Goal: Task Accomplishment & Management: Manage account settings

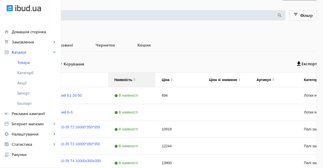
scroll to position [51, 0]
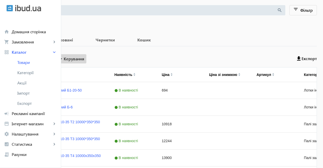
click at [84, 58] on span "Керування" at bounding box center [74, 59] width 21 height 6
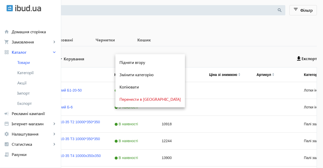
click at [194, 54] on div at bounding box center [161, 84] width 323 height 168
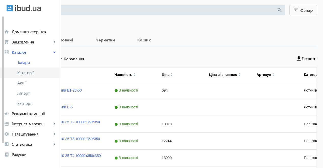
click at [27, 69] on link "Категорії" at bounding box center [30, 72] width 61 height 10
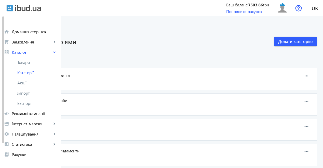
click at [188, 82] on div "Товарів: 194 0 0" at bounding box center [139, 83] width 241 height 6
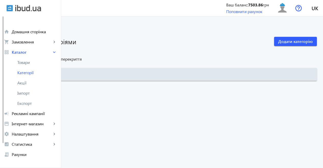
click at [28, 58] on link "Усі категорії" at bounding box center [17, 58] width 22 height 5
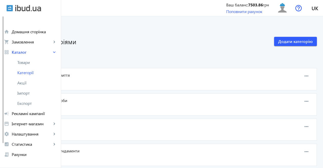
click at [42, 83] on span "194" at bounding box center [38, 82] width 7 height 5
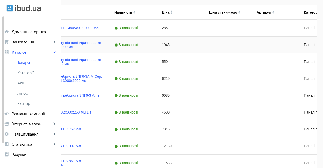
scroll to position [128, 0]
click at [99, 27] on link "Плита зміцнення П-1 490*490*100 0,055" at bounding box center [65, 27] width 66 height 4
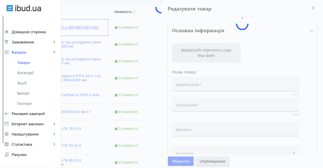
type input "Плита зміцнення П-1 490*490*100 0,055"
type input "Плита укрепления П-1 490*490*100 0,055"
type input "285"
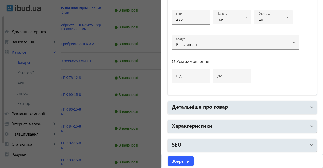
scroll to position [179, 0]
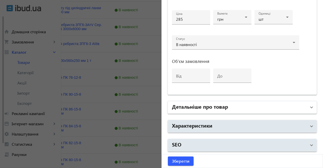
click at [259, 104] on mat-panel-title "Детальніше про товар" at bounding box center [239, 107] width 135 height 9
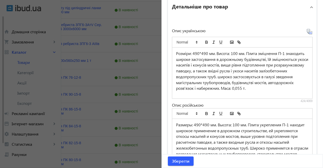
scroll to position [428, 0]
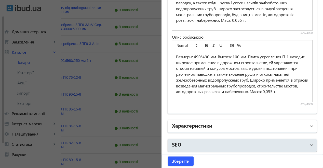
click at [226, 128] on mat-panel-title "Характеристики" at bounding box center [239, 125] width 135 height 9
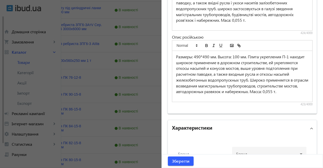
scroll to position [556, 0]
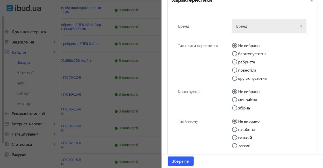
click at [267, 29] on div at bounding box center [269, 24] width 66 height 18
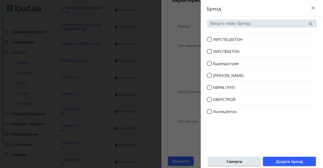
click at [248, 39] on mat-radio-button "УКРСПЕЦБЕТОН" at bounding box center [262, 39] width 110 height 10
radio input "true"
click at [288, 161] on span "Додати бренд" at bounding box center [289, 161] width 27 height 6
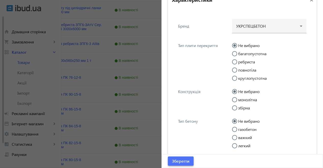
click at [173, 162] on span "Зберегти" at bounding box center [181, 161] width 18 height 6
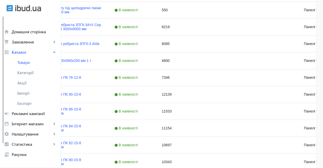
scroll to position [0, 0]
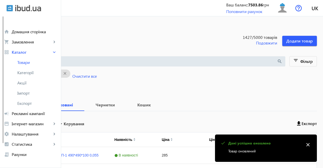
click at [108, 60] on input "search" at bounding box center [143, 61] width 268 height 6
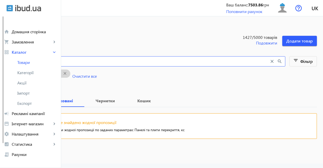
type input "кс"
click at [70, 73] on mat-icon "close" at bounding box center [65, 73] width 10 height 6
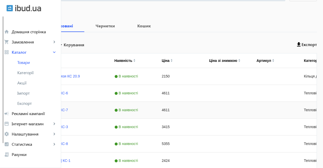
scroll to position [77, 0]
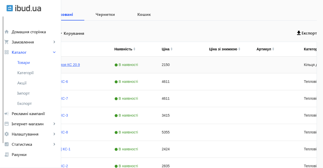
click at [80, 63] on link "Кільце для колодязя КС 20.9" at bounding box center [56, 64] width 48 height 4
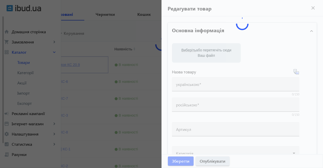
type input "Кільце для колодязя КС 20.9"
type input "Кольцо для колодца КС 20.9"
type input "2150"
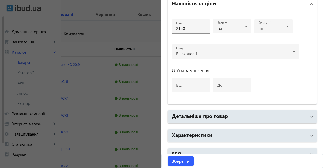
scroll to position [258, 0]
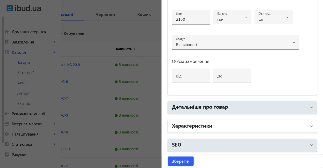
click at [237, 125] on mat-panel-title "Характеристики" at bounding box center [239, 125] width 135 height 9
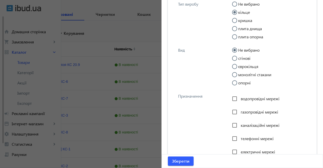
scroll to position [325, 0]
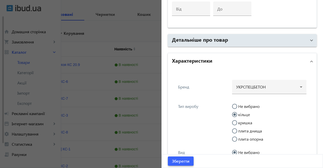
click at [181, 161] on span "Зберегти" at bounding box center [181, 161] width 18 height 6
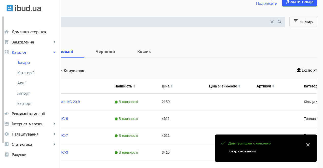
scroll to position [51, 0]
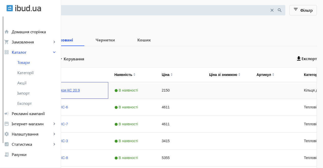
click at [80, 90] on link "Кільце для колодязя КС 20.9" at bounding box center [56, 90] width 48 height 4
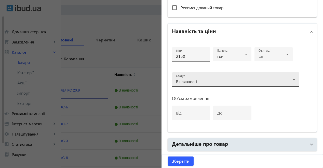
scroll to position [258, 0]
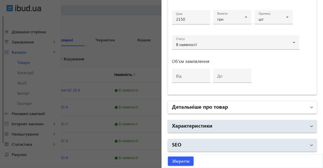
click at [233, 108] on mat-panel-title "Детальніше про товар" at bounding box center [239, 107] width 135 height 9
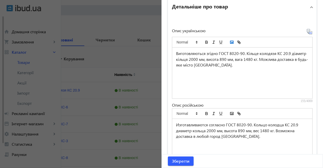
scroll to position [428, 0]
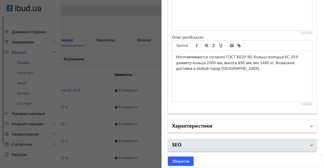
click at [233, 126] on mat-panel-title "Характеристики" at bounding box center [239, 125] width 135 height 9
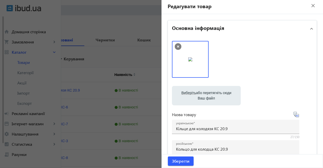
scroll to position [0, 0]
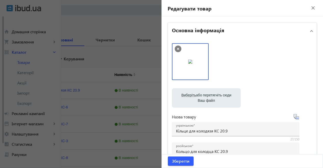
click at [311, 9] on mat-icon "close" at bounding box center [314, 8] width 8 height 8
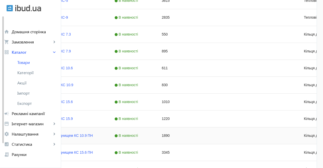
scroll to position [230, 0]
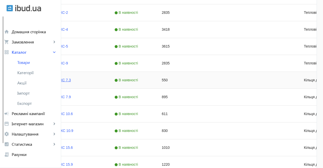
click at [71, 80] on link "Кільце колодязя КС 7.3" at bounding box center [51, 80] width 39 height 4
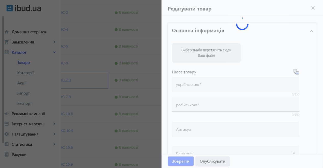
type input "Кільце колодязя КС 7.3"
type input "Кольцо колодца КС 7.3"
type input "550"
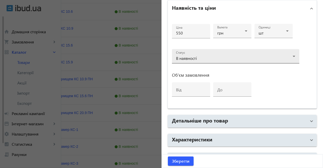
scroll to position [258, 0]
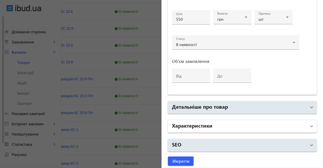
click at [232, 125] on mat-panel-title "Характеристики" at bounding box center [239, 125] width 135 height 9
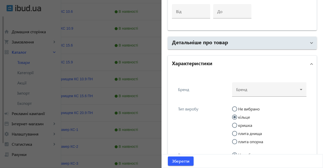
scroll to position [335, 0]
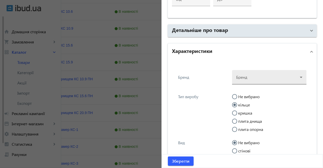
click at [264, 81] on div at bounding box center [269, 75] width 66 height 18
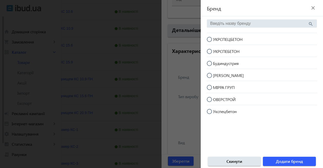
click at [242, 40] on span "УКРСПЕЦБЕТОН" at bounding box center [228, 38] width 30 height 5
click at [217, 40] on input "УКРСПЕЦБЕТОН" at bounding box center [212, 42] width 10 height 10
radio input "true"
click at [282, 160] on span "Додати бренд" at bounding box center [289, 161] width 27 height 6
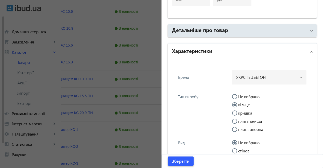
drag, startPoint x: 181, startPoint y: 163, endPoint x: 177, endPoint y: 149, distance: 14.5
click at [181, 162] on span "Зберегти" at bounding box center [181, 161] width 18 height 6
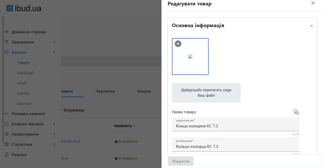
scroll to position [0, 0]
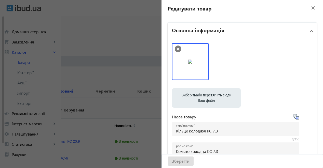
click at [312, 9] on mat-icon "close" at bounding box center [314, 8] width 8 height 8
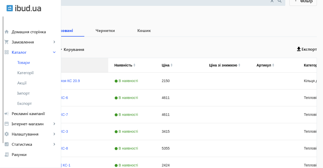
scroll to position [21, 0]
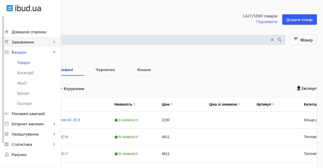
drag, startPoint x: 83, startPoint y: 41, endPoint x: 11, endPoint y: 43, distance: 72.2
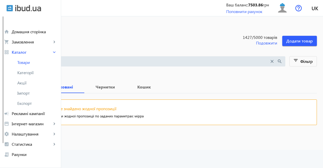
type input "мірра"
click at [28, 86] on b "Всі" at bounding box center [20, 87] width 16 height 4
click at [272, 61] on mat-icon "close" at bounding box center [273, 61] width 6 height 6
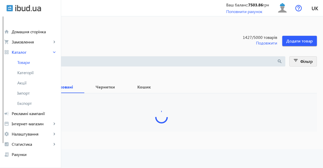
click at [298, 60] on mat-icon "filter_list" at bounding box center [296, 61] width 7 height 7
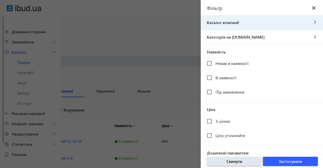
click at [248, 22] on span "Каталог компанії" at bounding box center [255, 23] width 108 height 6
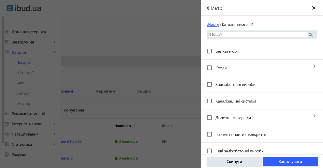
click at [215, 25] on link "Фільтр" at bounding box center [213, 24] width 12 height 5
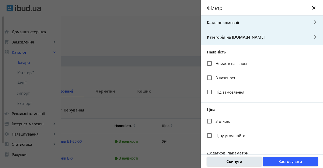
click at [243, 39] on span "Категорія на [DOMAIN_NAME]" at bounding box center [255, 37] width 108 height 6
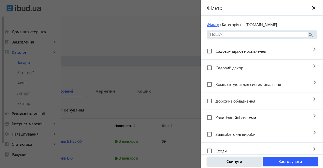
click at [214, 24] on link "Фільтр" at bounding box center [213, 24] width 12 height 5
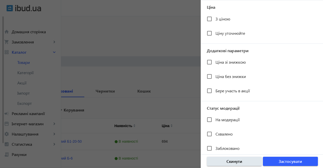
scroll to position [112, 0]
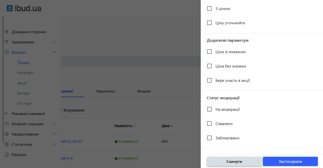
click at [225, 158] on span "button" at bounding box center [234, 161] width 55 height 12
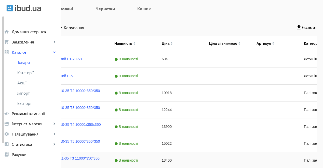
scroll to position [26, 0]
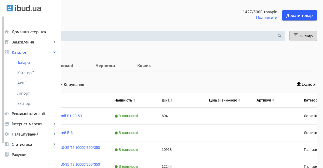
click at [103, 35] on input "search" at bounding box center [143, 36] width 268 height 6
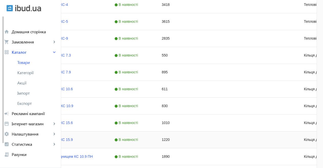
scroll to position [281, 0]
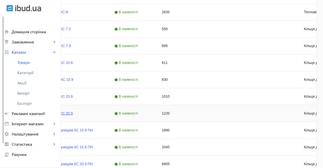
type input "кс"
click at [73, 113] on link "Кільце колодязя КС 15.9" at bounding box center [52, 113] width 41 height 4
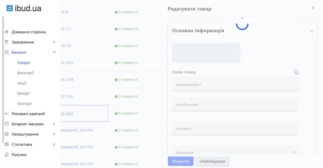
type input "Кільце колодязя КС 15.9"
type input "Кольцо колодца КС 15.9"
type input "1220"
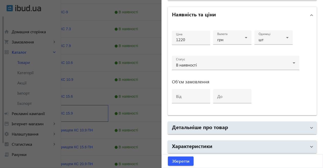
scroll to position [258, 0]
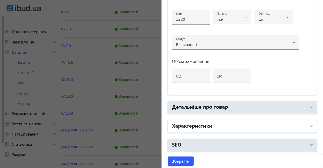
click at [249, 125] on mat-panel-title "Характеристики" at bounding box center [239, 125] width 135 height 9
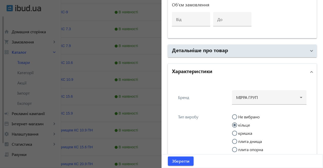
scroll to position [335, 0]
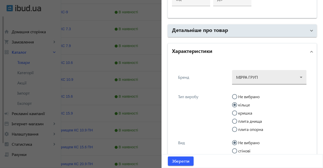
click at [296, 78] on div at bounding box center [269, 75] width 66 height 18
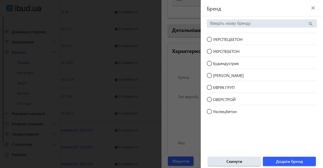
click at [242, 39] on span "УКРСПЕЦБЕТОН" at bounding box center [228, 38] width 30 height 5
click at [217, 39] on input "УКРСПЕЦБЕТОН" at bounding box center [212, 42] width 10 height 10
radio input "true"
click at [282, 161] on span "Додати бренд" at bounding box center [289, 161] width 27 height 6
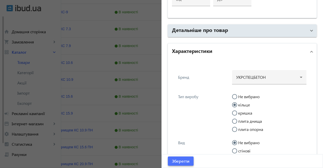
click at [179, 160] on span "Зберегти" at bounding box center [181, 161] width 18 height 6
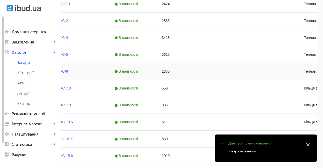
scroll to position [281, 0]
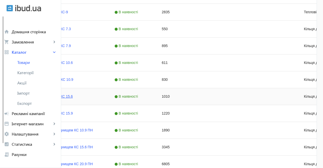
click at [73, 96] on link "Кільце колодязя КС 15.6" at bounding box center [52, 96] width 41 height 4
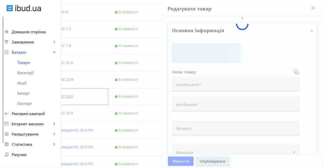
type input "Кільце колодязя КС 15.6"
type input "Кольцо колодца КС 15.6"
type input "1010"
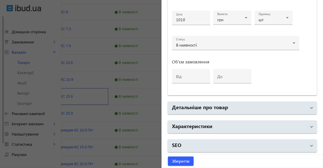
scroll to position [258, 0]
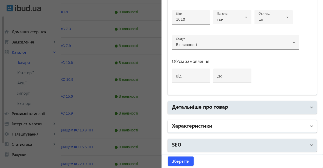
click at [233, 124] on mat-panel-title "Характеристики" at bounding box center [239, 125] width 135 height 9
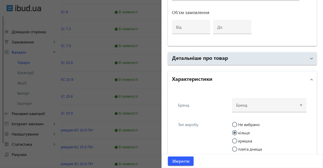
scroll to position [335, 0]
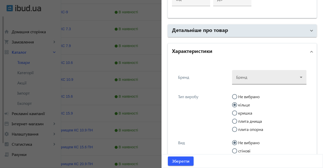
click at [260, 75] on div at bounding box center [269, 75] width 66 height 18
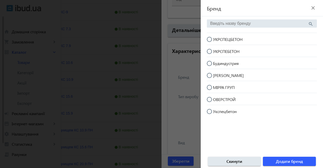
click at [237, 40] on span "УКРСПЕЦБЕТОН" at bounding box center [228, 38] width 30 height 5
click at [217, 40] on input "УКРСПЕЦБЕТОН" at bounding box center [212, 42] width 10 height 10
radio input "true"
drag, startPoint x: 283, startPoint y: 159, endPoint x: 279, endPoint y: 153, distance: 7.6
click at [283, 159] on span "Додати бренд" at bounding box center [289, 161] width 27 height 6
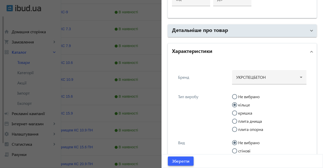
click at [178, 161] on span "Зберегти" at bounding box center [181, 161] width 18 height 6
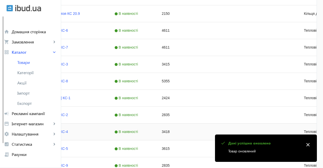
scroll to position [281, 0]
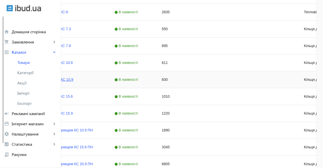
click at [73, 80] on link "Кільце Колодязя КС 10.9" at bounding box center [52, 79] width 41 height 4
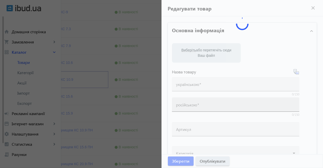
type input "Кільце Колодязя КС 10.9"
type input "[PERSON_NAME] КС 10.9"
type input "830"
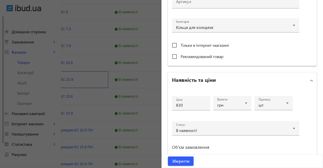
scroll to position [258, 0]
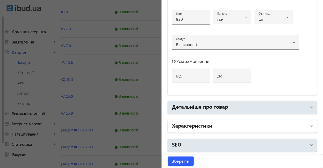
click at [218, 124] on mat-panel-title "Характеристики" at bounding box center [239, 125] width 135 height 9
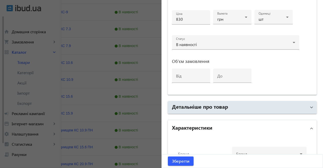
scroll to position [335, 0]
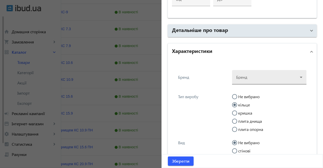
click at [274, 75] on div at bounding box center [269, 75] width 66 height 18
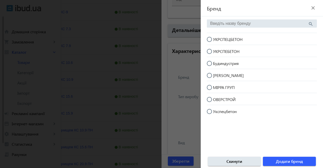
click at [244, 36] on mat-radio-button "УКРСПЕЦБЕТОН" at bounding box center [262, 39] width 110 height 10
radio input "true"
click at [295, 156] on span "button" at bounding box center [289, 161] width 53 height 12
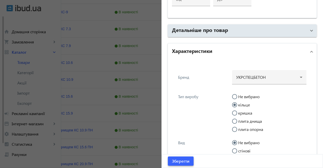
click at [188, 160] on span "Зберегти" at bounding box center [181, 161] width 18 height 6
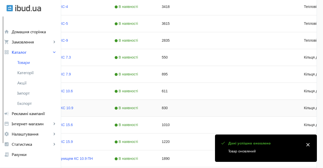
scroll to position [281, 0]
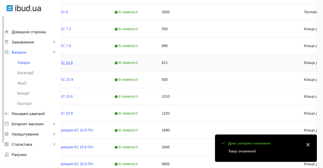
click at [73, 62] on link "Кільце колодязя КС 10.6" at bounding box center [52, 62] width 41 height 4
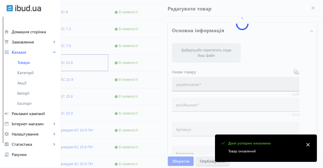
type input "Кільце колодязя КС 10.6"
type input "Кольцо колодца КС 10.6"
type input "611"
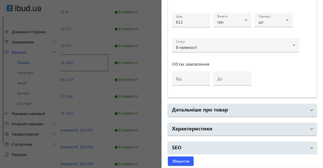
scroll to position [258, 0]
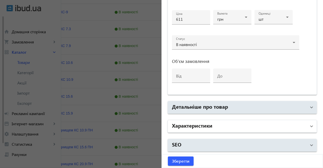
click at [233, 130] on mat-panel-title "Характеристики" at bounding box center [239, 125] width 135 height 9
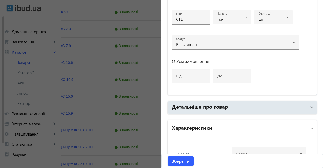
scroll to position [335, 0]
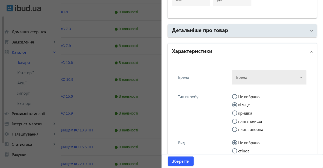
click at [256, 75] on div at bounding box center [269, 75] width 66 height 18
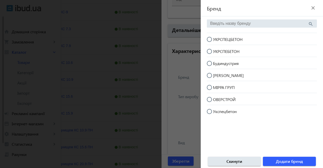
click at [234, 37] on span "УКРСПЕЦБЕТОН" at bounding box center [228, 38] width 30 height 5
click at [217, 37] on input "УКРСПЕЦБЕТОН" at bounding box center [212, 42] width 10 height 10
radio input "true"
drag, startPoint x: 250, startPoint y: 89, endPoint x: 218, endPoint y: 40, distance: 58.5
click at [218, 40] on span "УКРСПЕЦБЕТОН" at bounding box center [228, 38] width 30 height 5
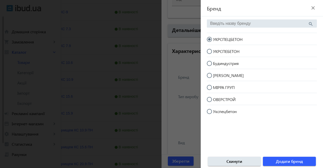
click at [217, 40] on input "УКРСПЕЦБЕТОН" at bounding box center [212, 42] width 10 height 10
click at [287, 160] on span "Додати бренд" at bounding box center [289, 161] width 27 height 6
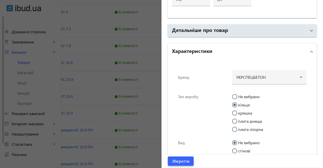
click at [173, 161] on span "Зберегти" at bounding box center [181, 161] width 18 height 6
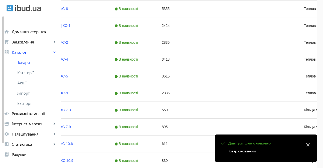
scroll to position [255, 0]
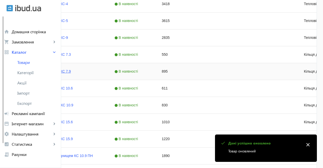
click at [71, 69] on link "Кільце колодязя КС 7.9" at bounding box center [51, 71] width 39 height 4
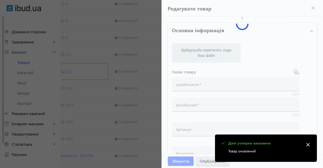
type input "Кільце колодязя КС 7.9"
type input "Кольцо колодца КС 7.9"
type input "895"
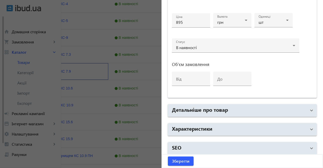
scroll to position [258, 0]
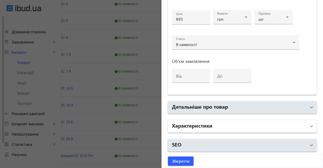
click at [231, 128] on mat-panel-title "Характеристики" at bounding box center [239, 125] width 135 height 9
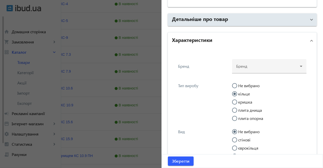
scroll to position [360, 0]
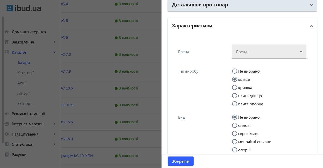
click at [251, 50] on div at bounding box center [269, 49] width 66 height 18
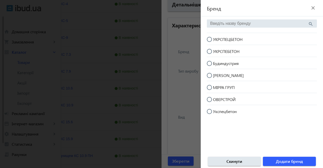
click at [242, 37] on span "УКРСПЕЦБЕТОН" at bounding box center [228, 38] width 30 height 5
click at [217, 37] on input "УКРСПЕЦБЕТОН" at bounding box center [212, 42] width 10 height 10
radio input "true"
drag, startPoint x: 282, startPoint y: 160, endPoint x: 199, endPoint y: 152, distance: 83.1
click at [281, 160] on span "Додати бренд" at bounding box center [289, 161] width 27 height 6
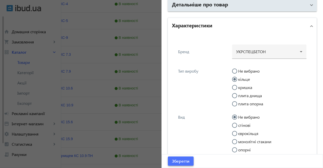
click at [181, 161] on span "Зберегти" at bounding box center [181, 161] width 18 height 6
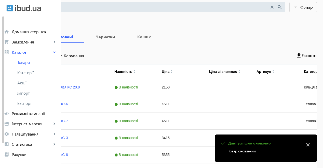
scroll to position [128, 0]
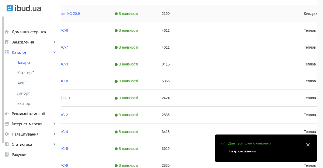
click at [80, 14] on link "Кільце для колодязя КС 20.9" at bounding box center [56, 13] width 48 height 4
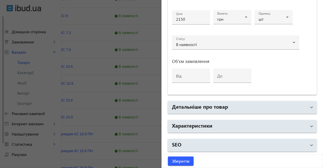
scroll to position [281, 0]
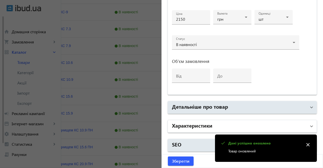
click at [222, 123] on mat-panel-title "Характеристики" at bounding box center [239, 125] width 135 height 9
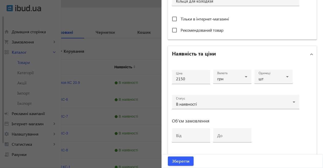
scroll to position [0, 0]
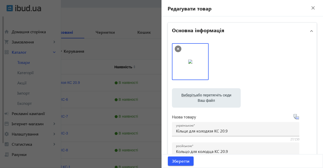
click at [312, 9] on mat-icon "close" at bounding box center [314, 8] width 8 height 8
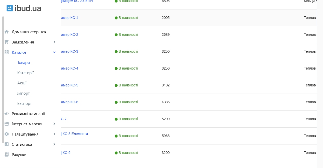
scroll to position [492, 0]
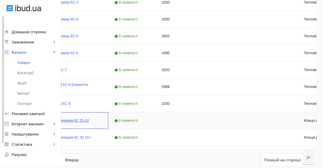
click at [89, 119] on link "Кільце стінове з днищем КС 25-12" at bounding box center [60, 120] width 57 height 4
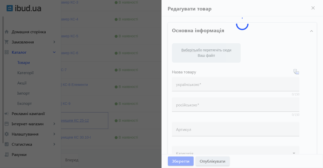
type input "Кільце стінове з днищем КС 25-12"
type input "Кольцо стеновое с днищем КС 25-12"
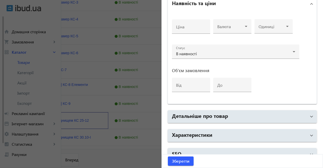
scroll to position [258, 0]
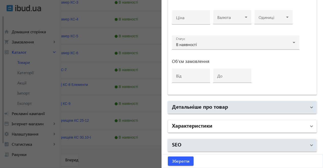
click at [245, 127] on mat-panel-title "Характеристики" at bounding box center [239, 125] width 135 height 9
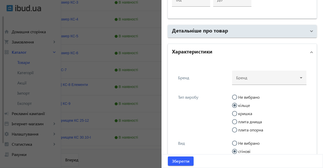
scroll to position [335, 0]
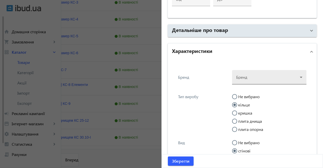
click at [251, 74] on div at bounding box center [269, 75] width 66 height 18
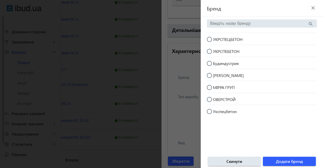
click at [231, 40] on span "УКРСПЕЦБЕТОН" at bounding box center [228, 38] width 30 height 5
click at [217, 40] on input "УКРСПЕЦБЕТОН" at bounding box center [212, 42] width 10 height 10
radio input "true"
click at [286, 160] on span "Додати бренд" at bounding box center [289, 161] width 27 height 6
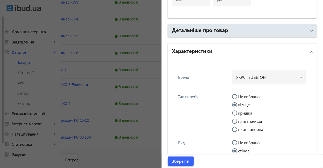
click at [182, 161] on span "Зберегти" at bounding box center [181, 161] width 18 height 6
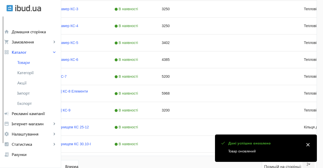
scroll to position [519, 0]
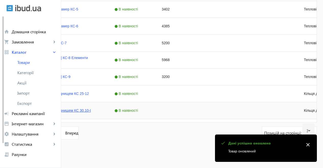
click at [91, 109] on link "Кільце стінове з днищем КС 30.10-І" at bounding box center [61, 110] width 59 height 4
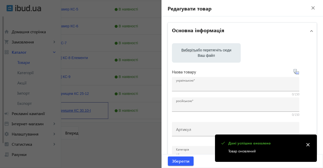
type input "Кільце стінове з днищем КС 30.10-І"
type input "Кольцо стеновое с днищем КС 30.10-И"
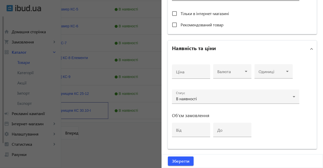
scroll to position [255, 0]
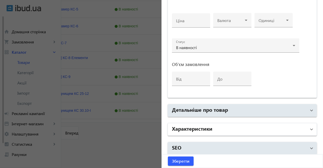
click at [228, 129] on mat-panel-title "Характеристики" at bounding box center [239, 128] width 135 height 9
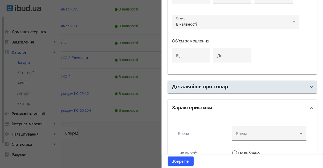
scroll to position [332, 0]
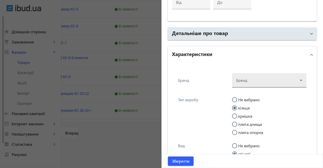
click at [253, 80] on div at bounding box center [269, 78] width 66 height 18
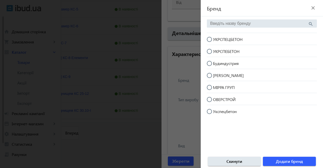
click at [236, 39] on span "УКРСПЕЦБЕТОН" at bounding box center [228, 38] width 30 height 5
click at [217, 39] on input "УКРСПЕЦБЕТОН" at bounding box center [212, 42] width 10 height 10
radio input "true"
click at [284, 161] on span "Додати бренд" at bounding box center [289, 161] width 27 height 6
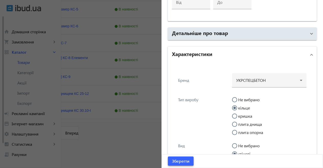
click at [188, 158] on span "Зберегти" at bounding box center [181, 161] width 18 height 6
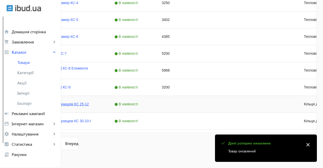
scroll to position [519, 0]
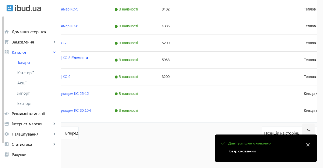
click at [55, 132] on link "2" at bounding box center [48, 132] width 13 height 13
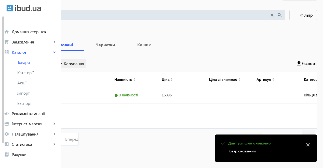
scroll to position [52, 0]
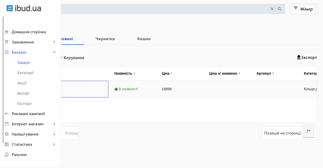
click at [108, 90] on div "Кільце КС 24-12" at bounding box center [57, 89] width 102 height 17
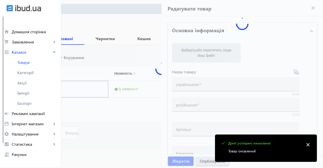
type input "Кільце КС 24-12"
type input "[PERSON_NAME] 24-12"
checkbox input "true"
type input "16896"
type input "1"
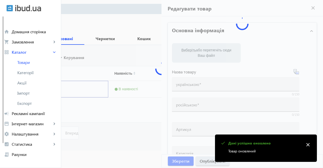
type input "100"
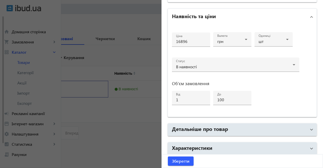
scroll to position [258, 0]
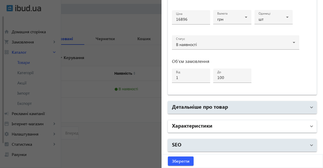
click at [254, 131] on mat-expansion-panel-header "Характеристики" at bounding box center [242, 126] width 149 height 12
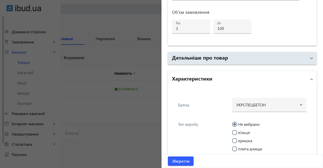
scroll to position [360, 0]
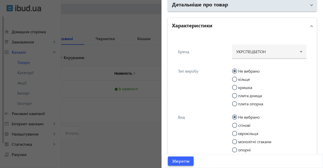
click at [174, 160] on span "Зберегти" at bounding box center [181, 161] width 18 height 6
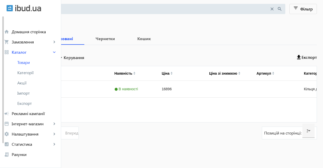
scroll to position [0, 0]
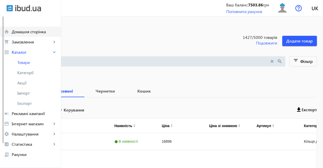
click at [22, 34] on span "Домашня сторінка" at bounding box center [34, 31] width 45 height 5
